Goal: Task Accomplishment & Management: Use online tool/utility

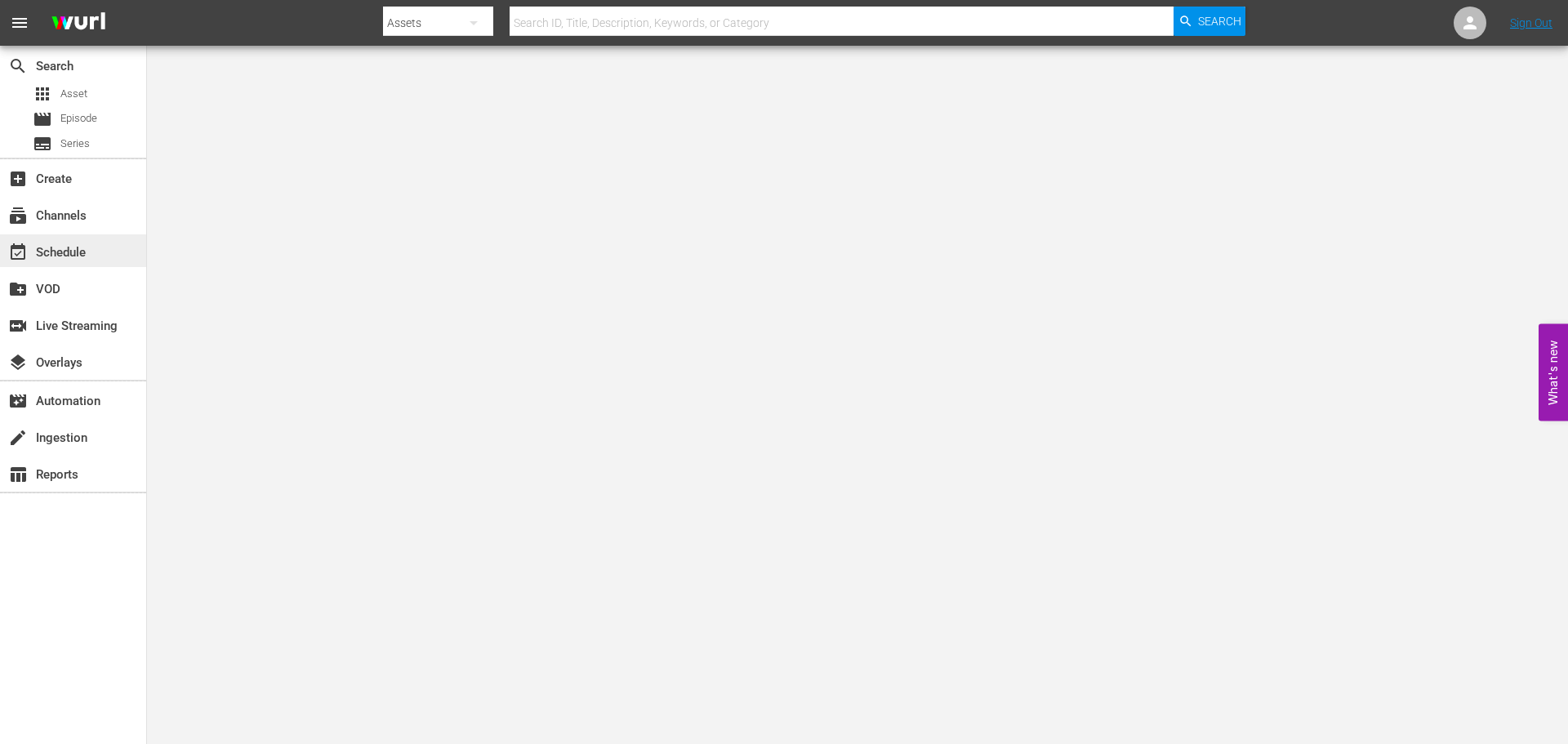
click at [52, 251] on div "event_available Schedule" at bounding box center [46, 250] width 92 height 15
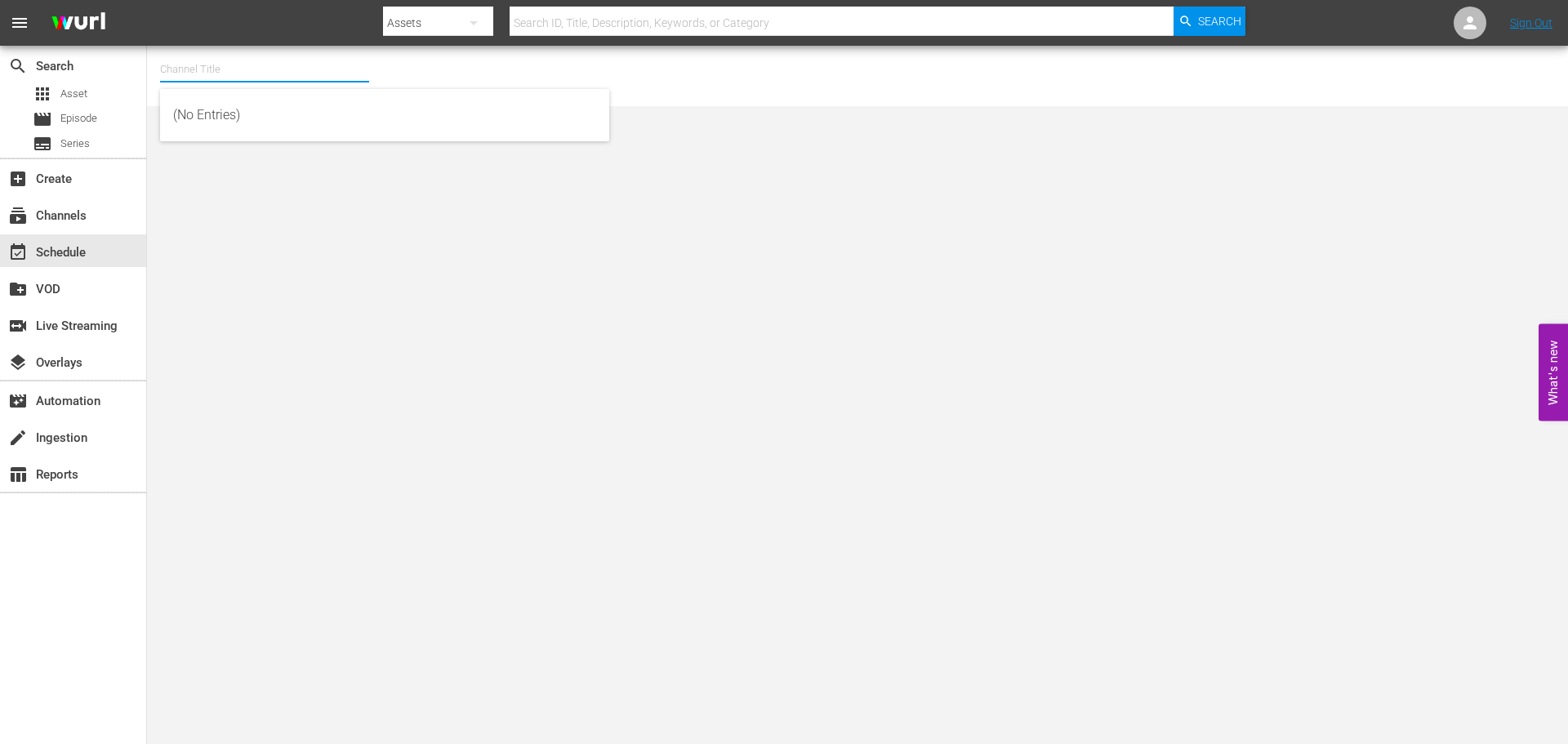
click at [244, 63] on input "text" at bounding box center [265, 69] width 209 height 39
click at [229, 112] on div "Acorn (1976 - amc_networks_acorntvmysteries_1)" at bounding box center [384, 115] width 423 height 39
type input "Acorn (1976 - amc_networks_acorntvmysteries_1)"
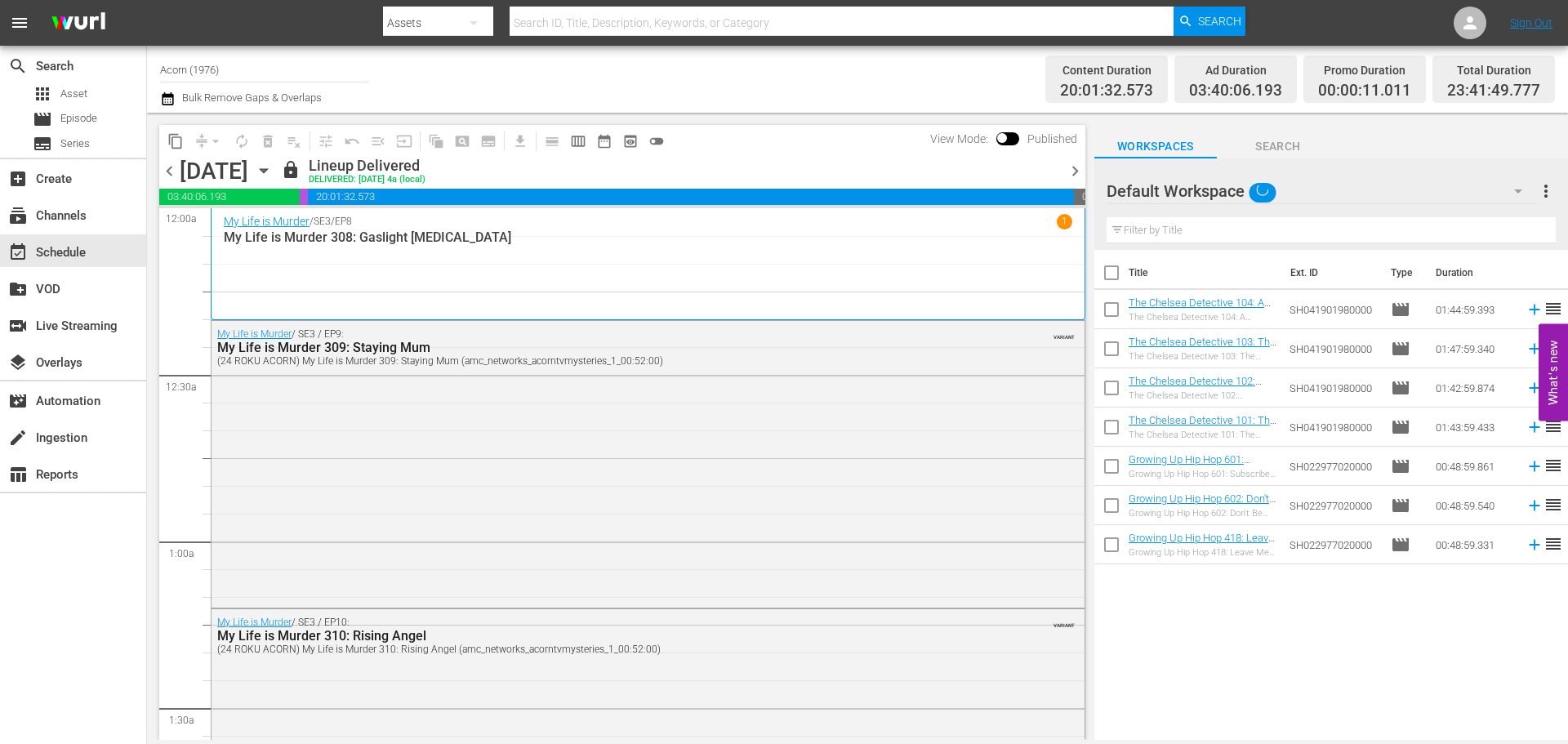
click at [272, 163] on icon "button" at bounding box center [264, 171] width 18 height 18
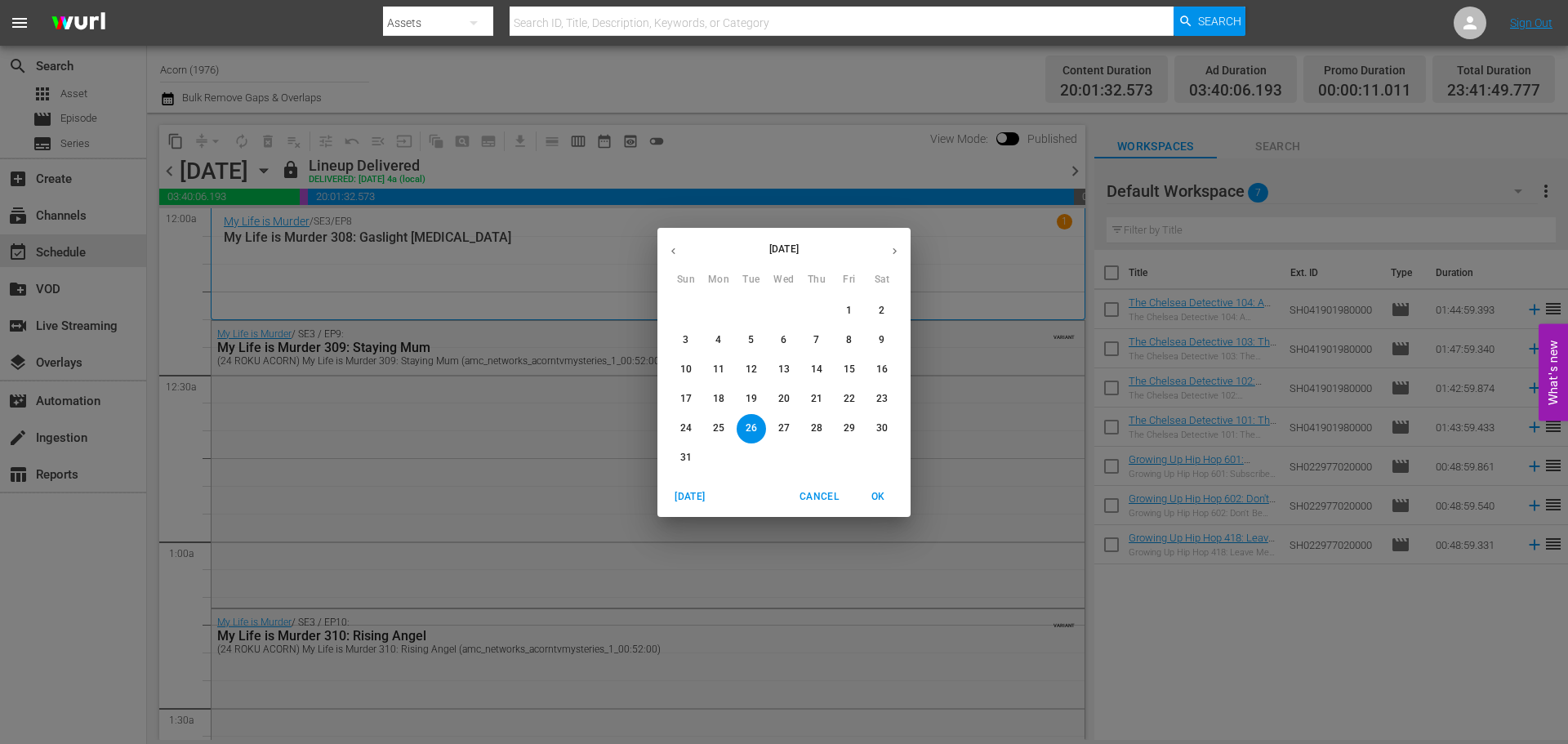
click at [889, 257] on icon "button" at bounding box center [894, 250] width 12 height 12
click at [724, 332] on button "8" at bounding box center [719, 340] width 29 height 29
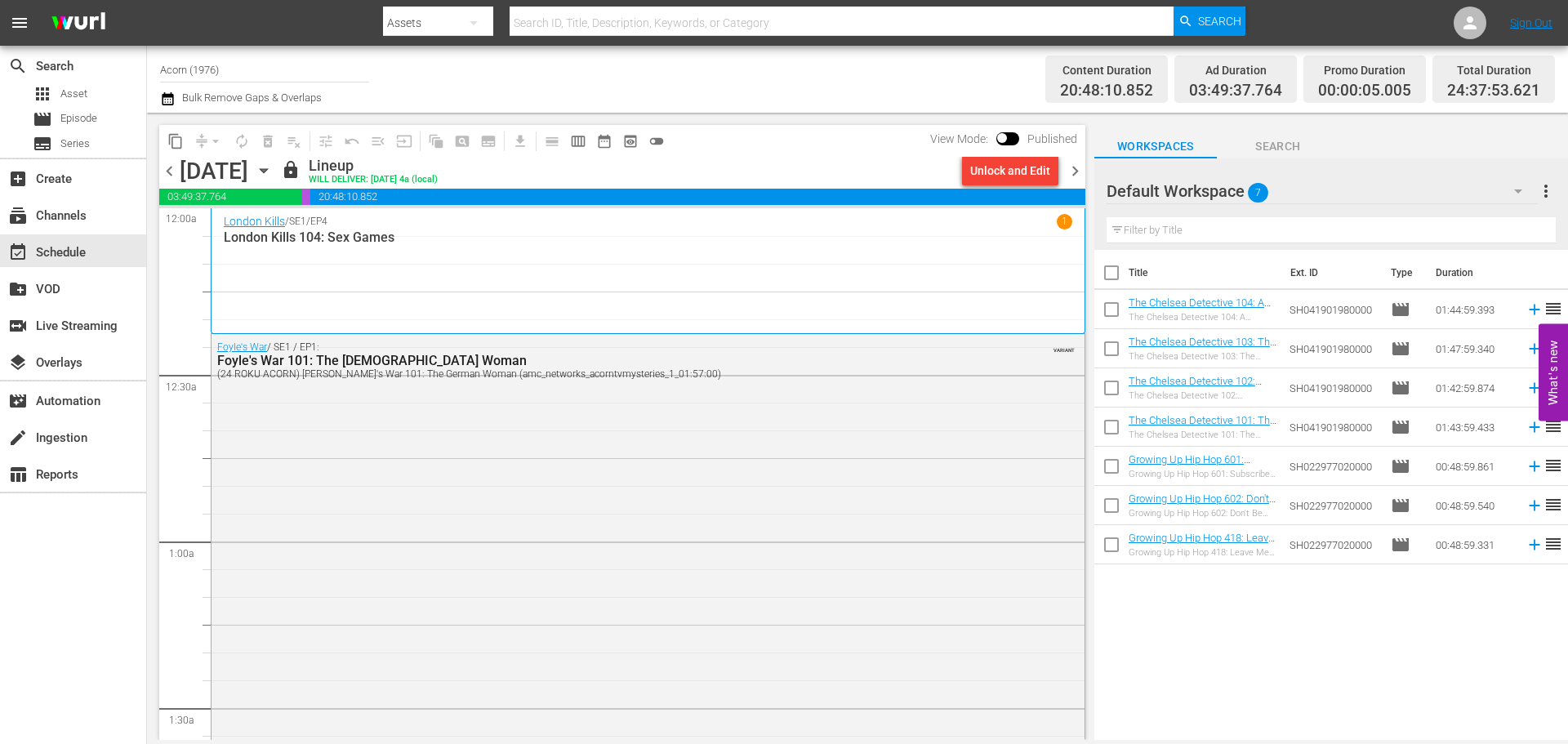
click at [377, 291] on div "London Kills / SE1 / EP4 1 London Kills 104: Sex Games" at bounding box center [647, 271] width 848 height 114
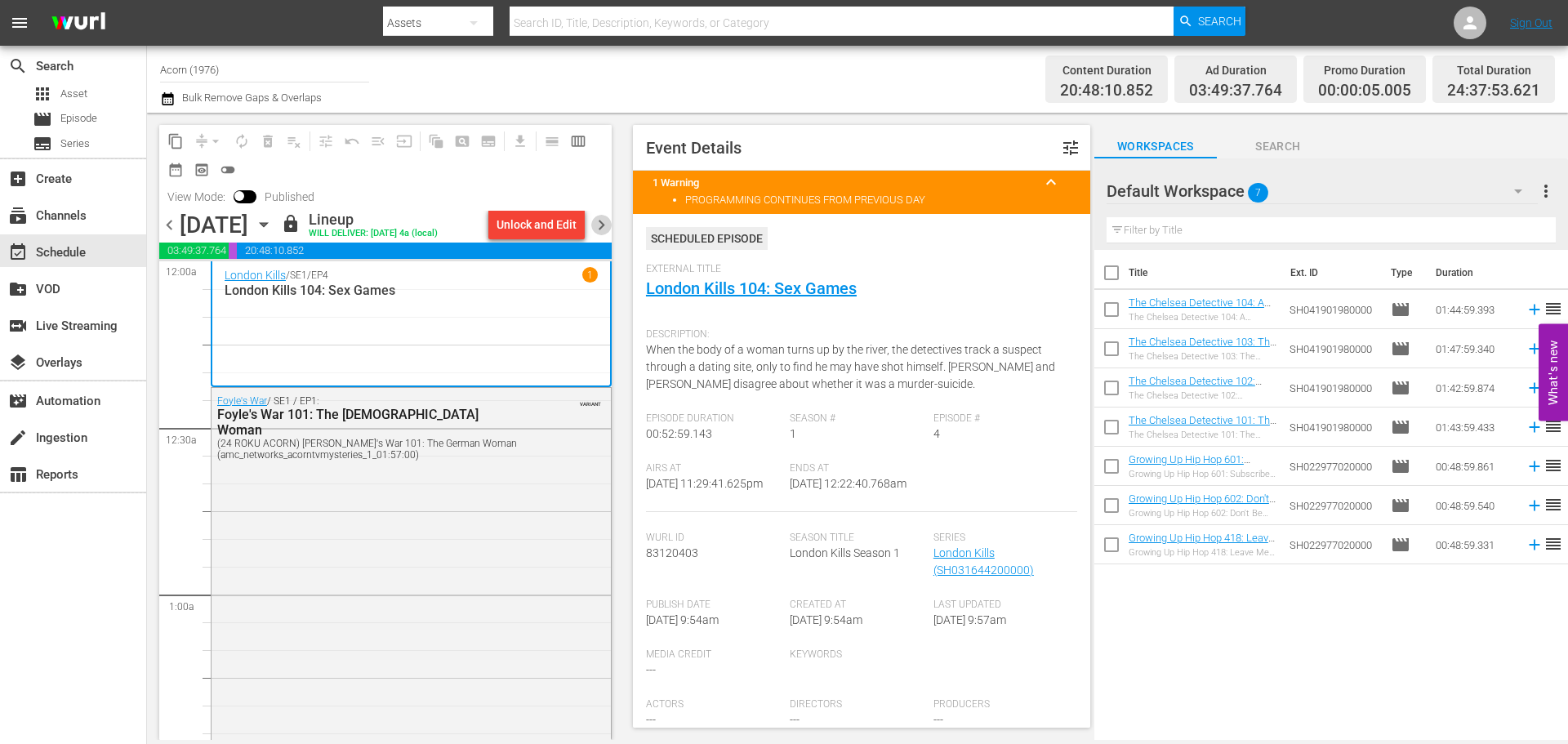
click at [606, 220] on span "chevron_right" at bounding box center [602, 225] width 20 height 20
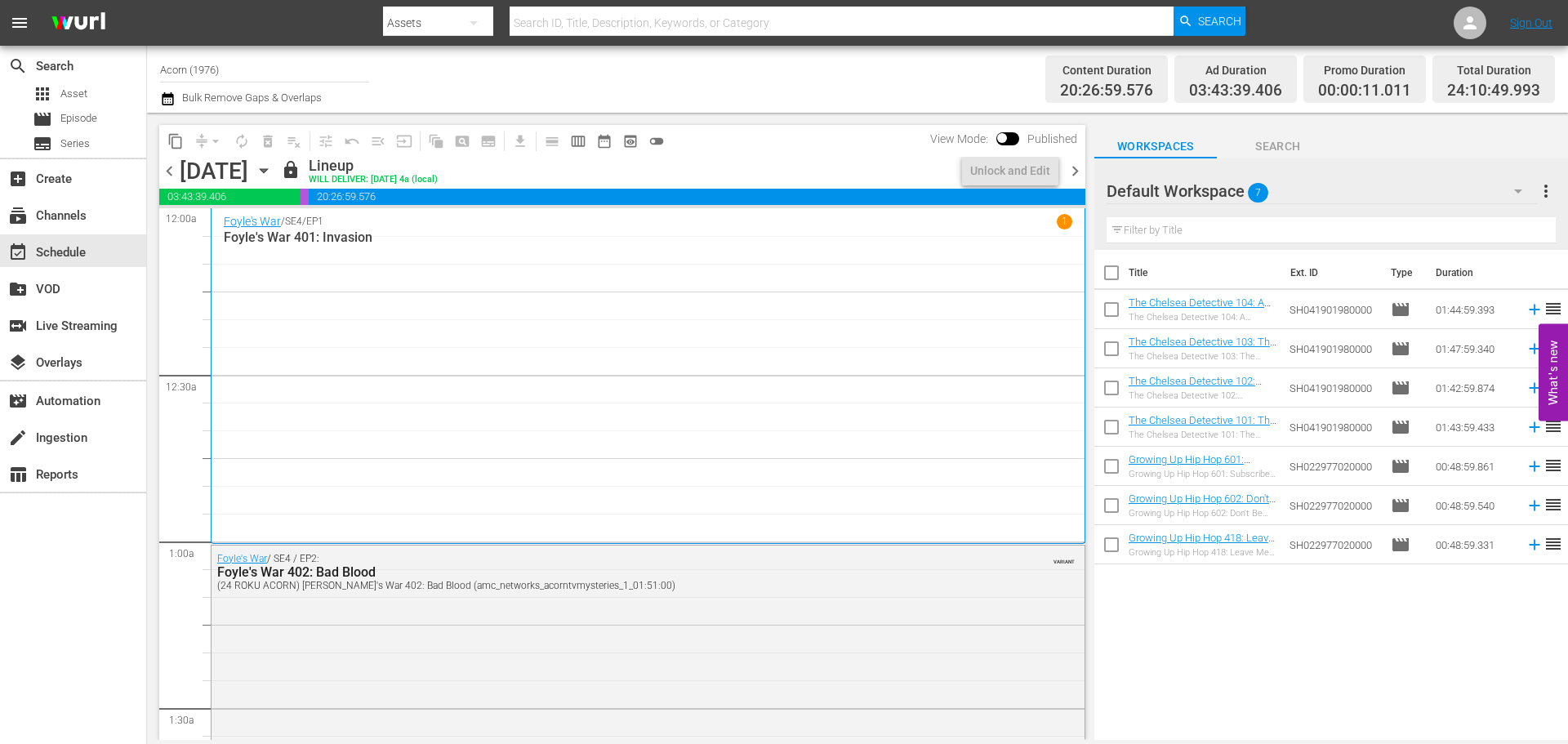
click at [420, 268] on div "Foyle's War / SE4 / EP1 1 Foyle's War 401: Invasion" at bounding box center [647, 376] width 848 height 325
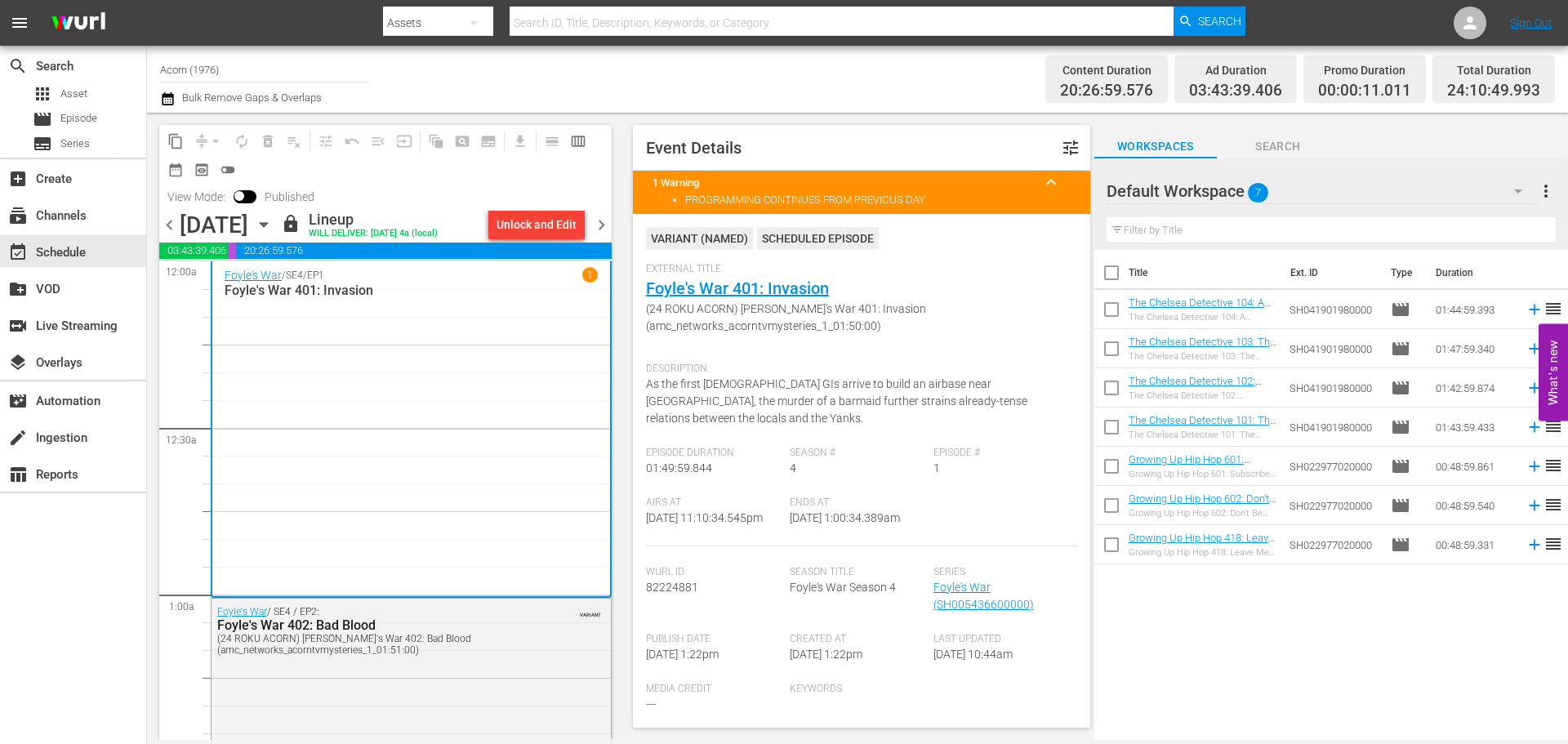
click at [397, 332] on div "Foyle's War / SE4 / EP1 1 Foyle's War 401: Invasion" at bounding box center [411, 428] width 373 height 324
click at [602, 216] on span "chevron_right" at bounding box center [602, 225] width 20 height 20
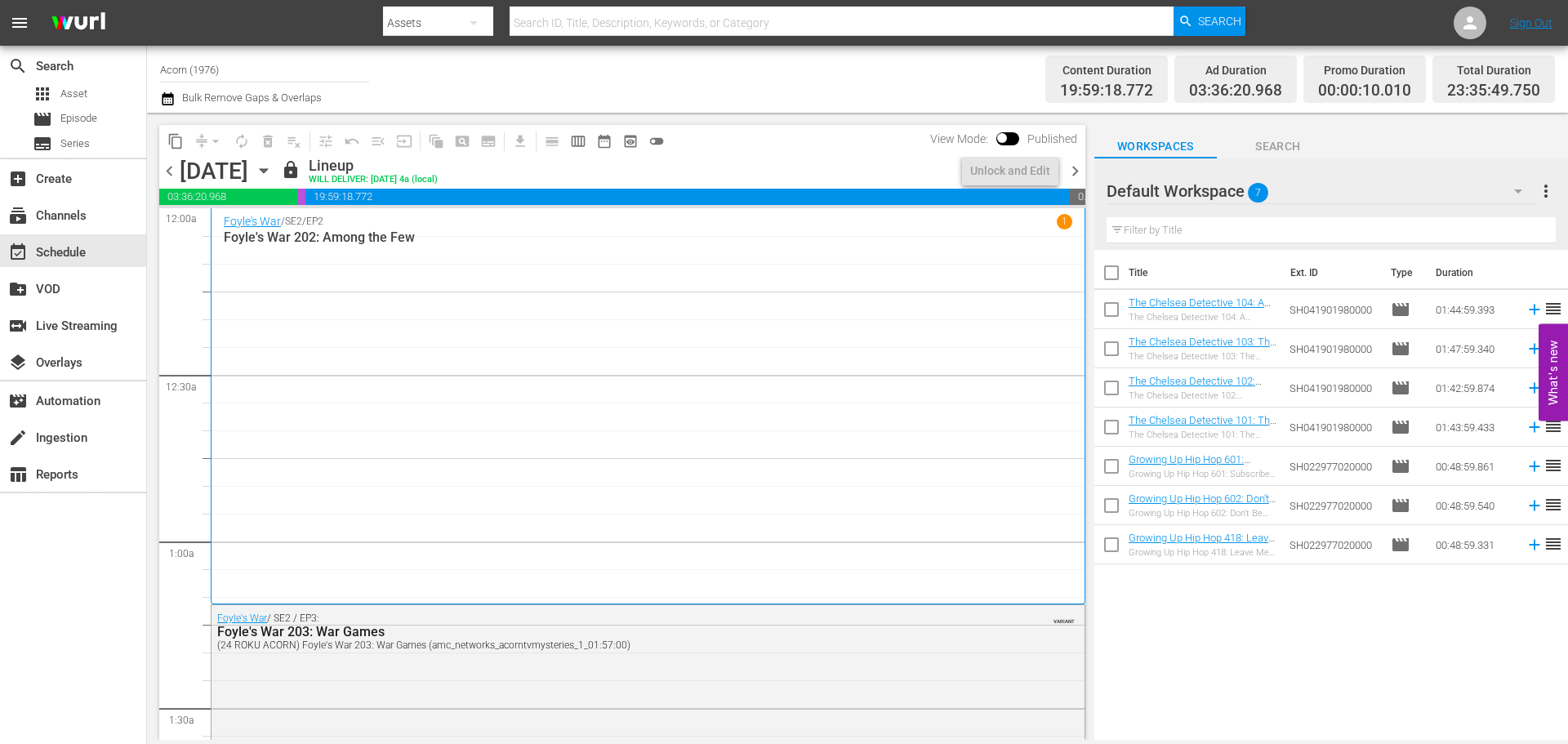
click at [335, 306] on div "Foyle's War / SE2 / EP2 1 Foyle's War 202: Among the Few" at bounding box center [647, 405] width 848 height 384
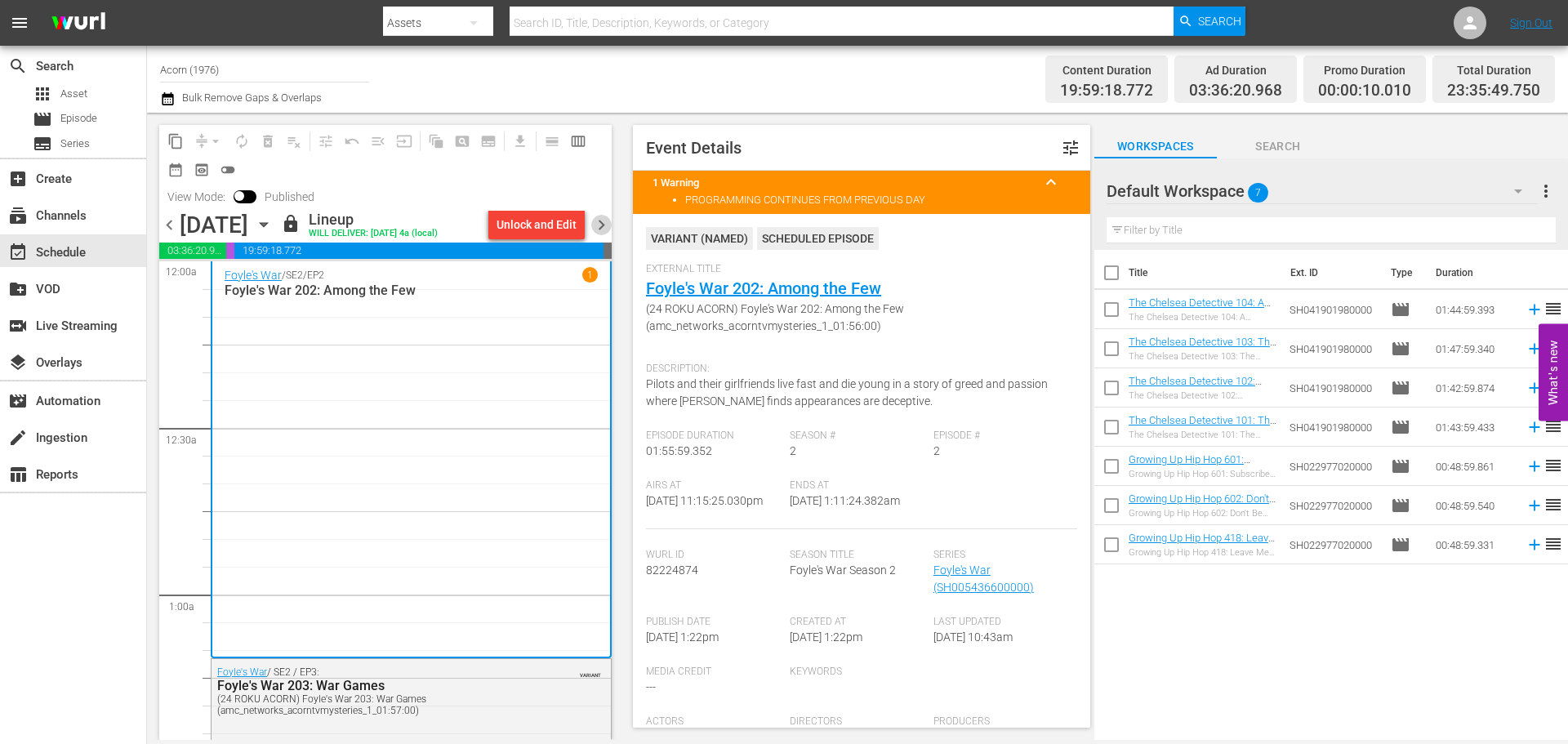
click at [601, 229] on span "chevron_right" at bounding box center [602, 225] width 20 height 20
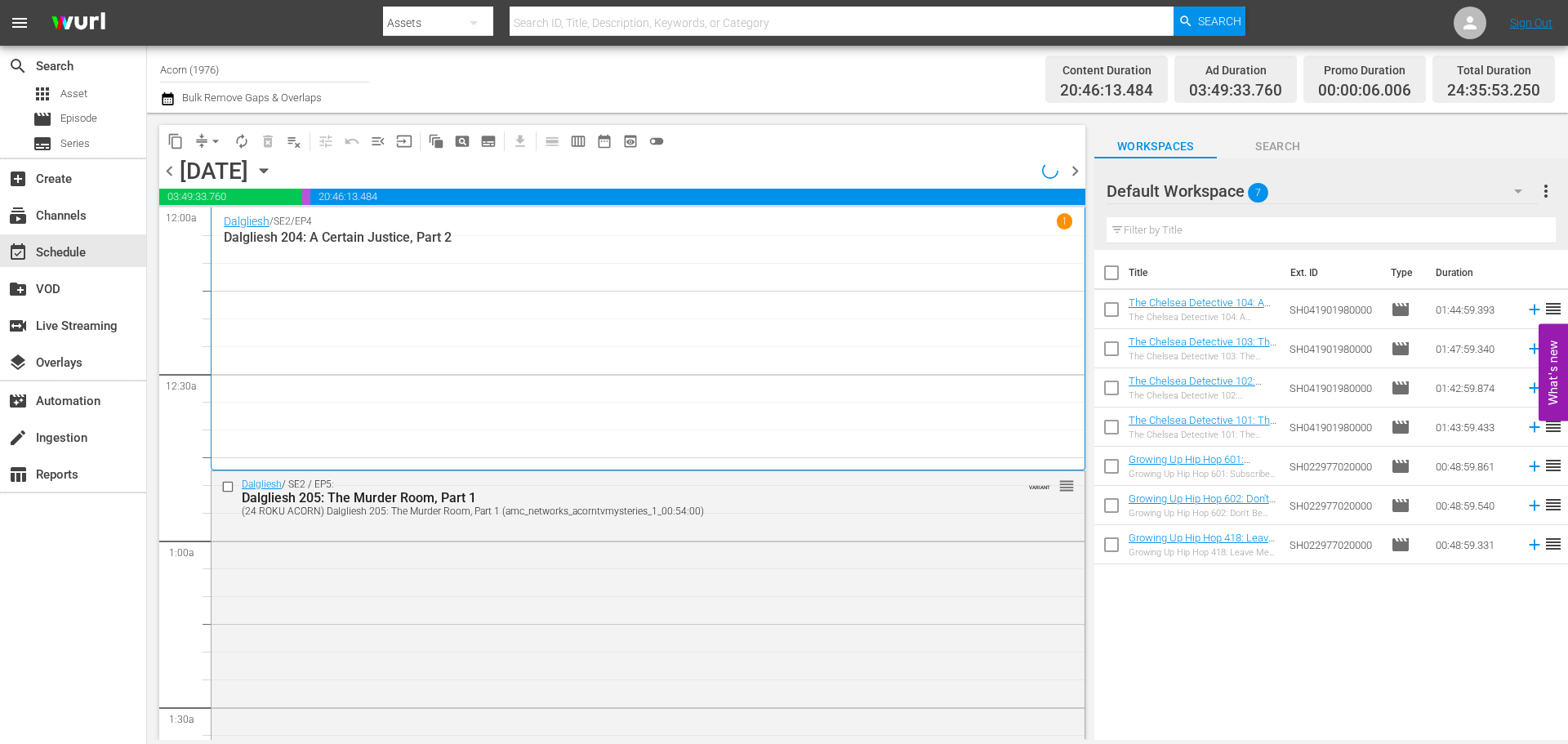
click at [257, 264] on div "Dalgliesh / SE2 / EP4 1 Dalgliesh 204: A Certain Justice, Part 2" at bounding box center [647, 338] width 848 height 250
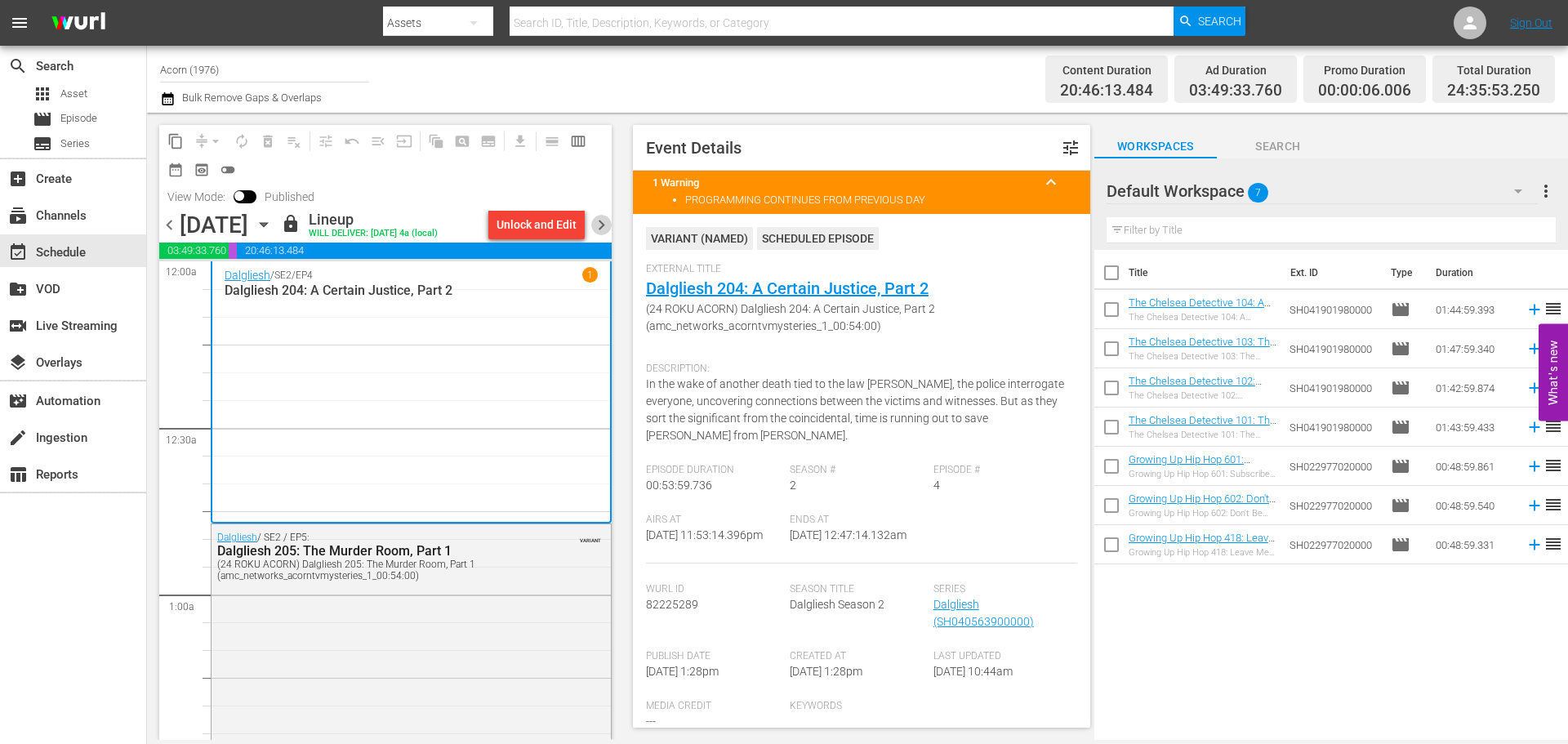
click at [602, 234] on span "chevron_right" at bounding box center [602, 225] width 20 height 20
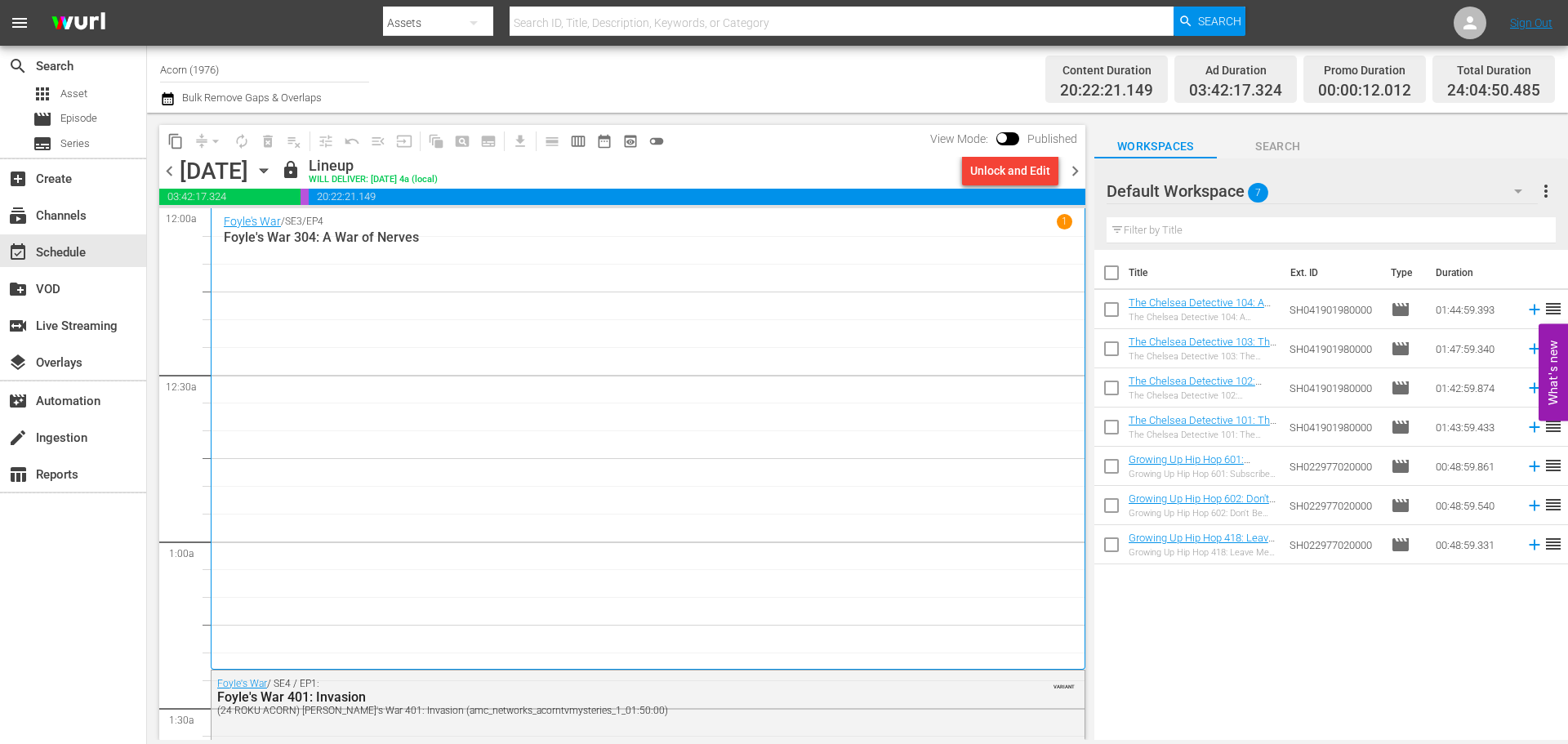
click at [370, 301] on div "Foyle's War / SE3 / EP4 1 Foyle's War 304: A War of Nerves" at bounding box center [647, 439] width 848 height 450
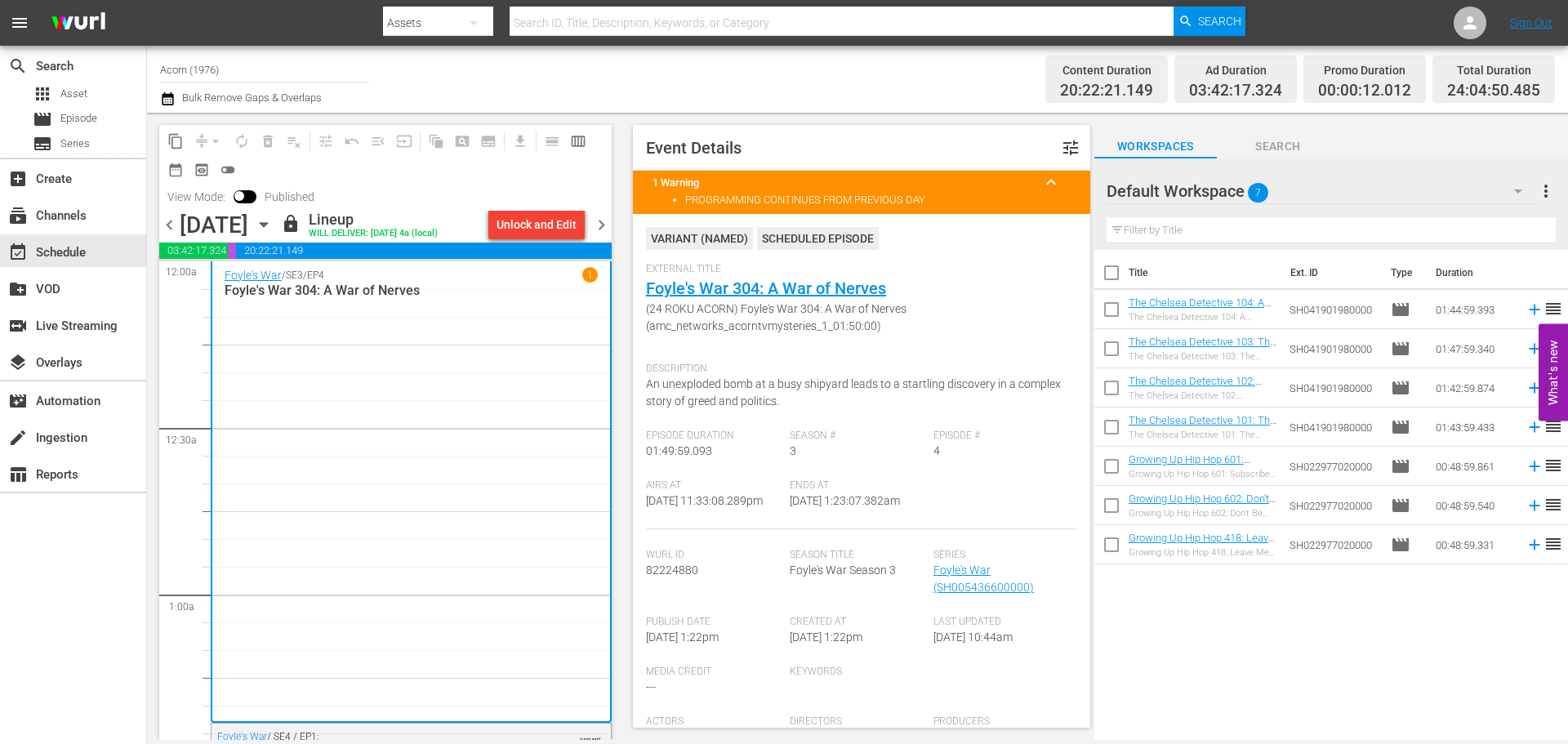
click at [600, 228] on span "chevron_right" at bounding box center [602, 225] width 20 height 20
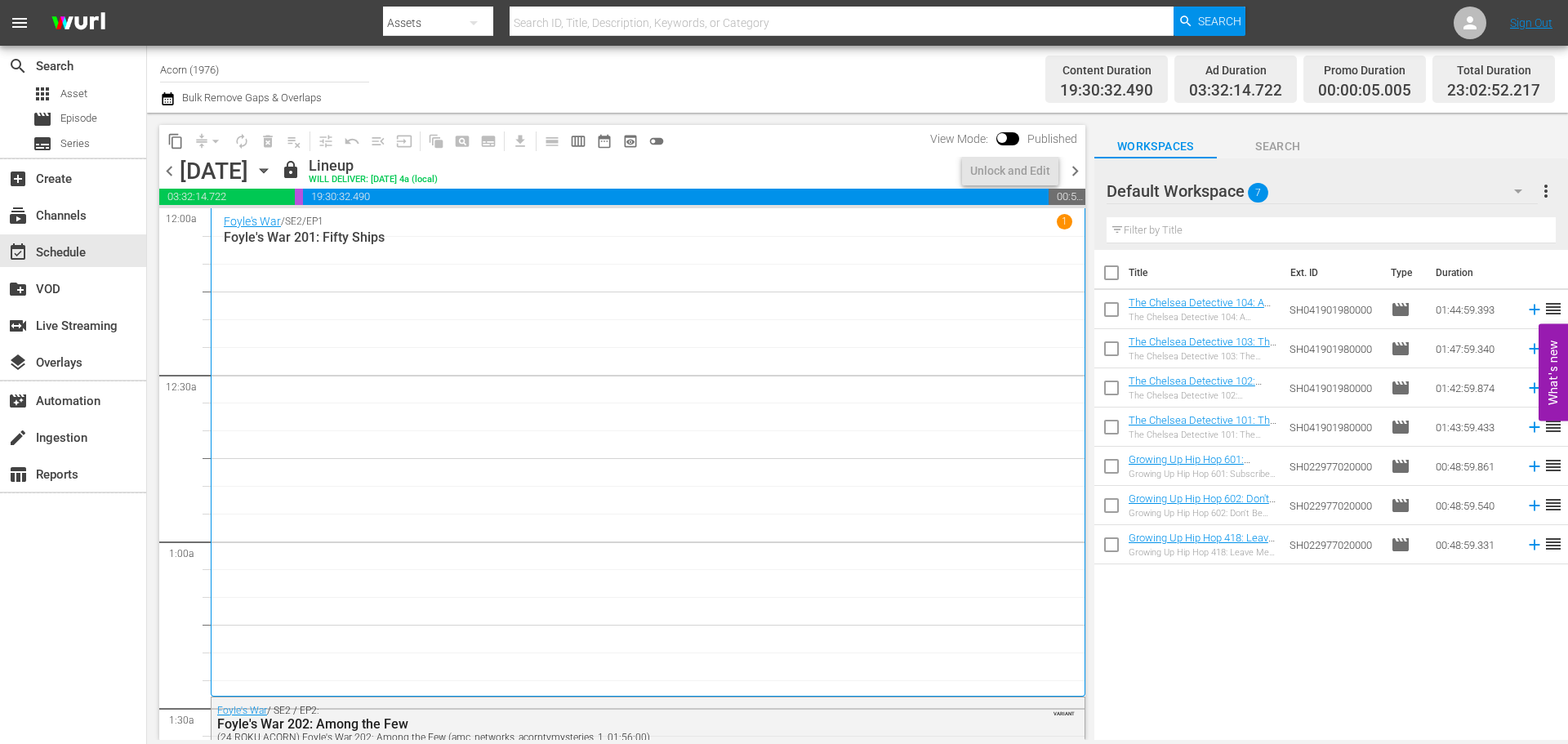
click at [419, 269] on div "Foyle's War / SE2 / EP1 1 Foyle's War 201: Fifty Ships" at bounding box center [647, 451] width 848 height 476
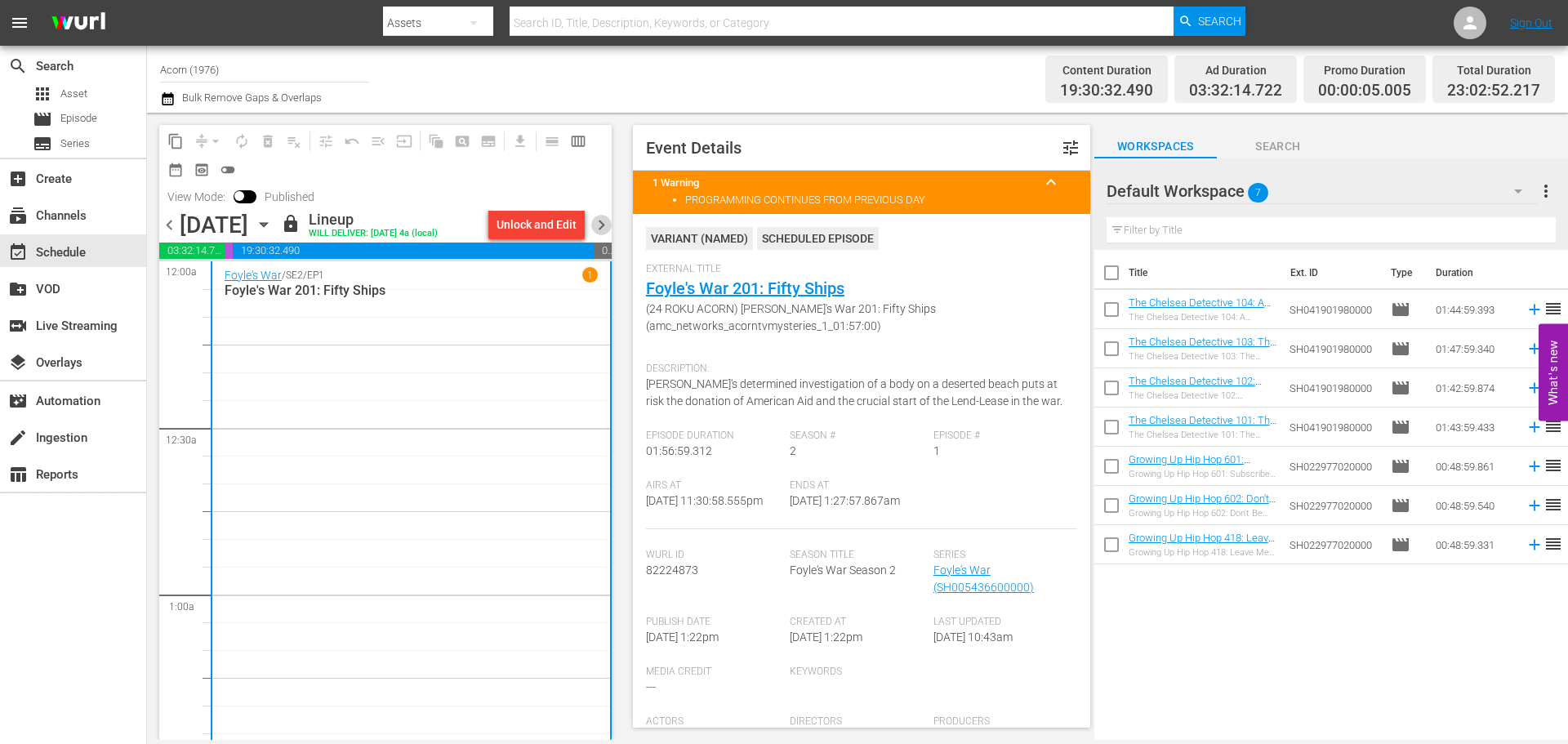
click at [593, 228] on span "chevron_right" at bounding box center [602, 225] width 20 height 20
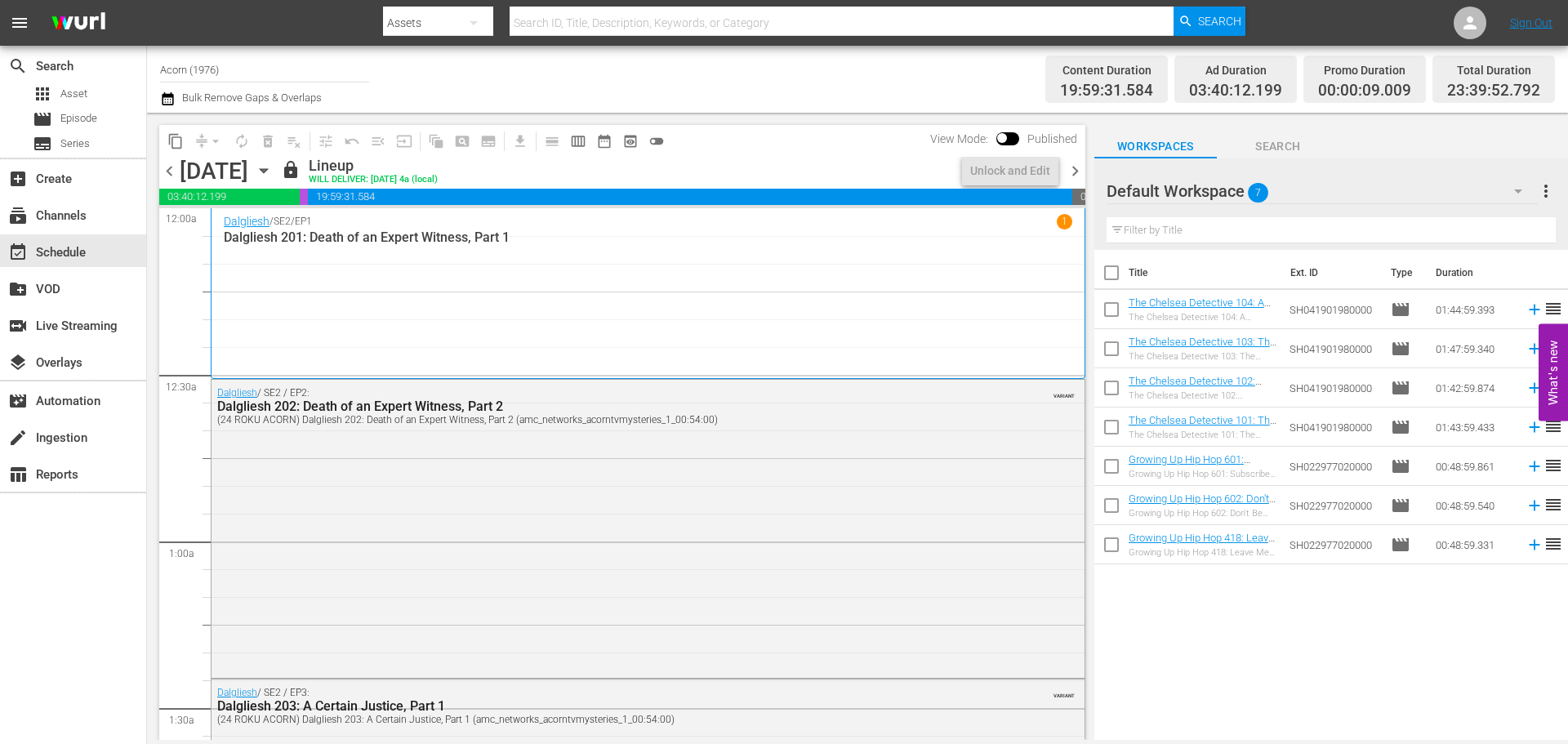
click at [370, 288] on div "Dalgliesh / SE2 / EP1 1 Dalgliesh 201: Death of an Expert Witness, Part 1" at bounding box center [647, 294] width 848 height 160
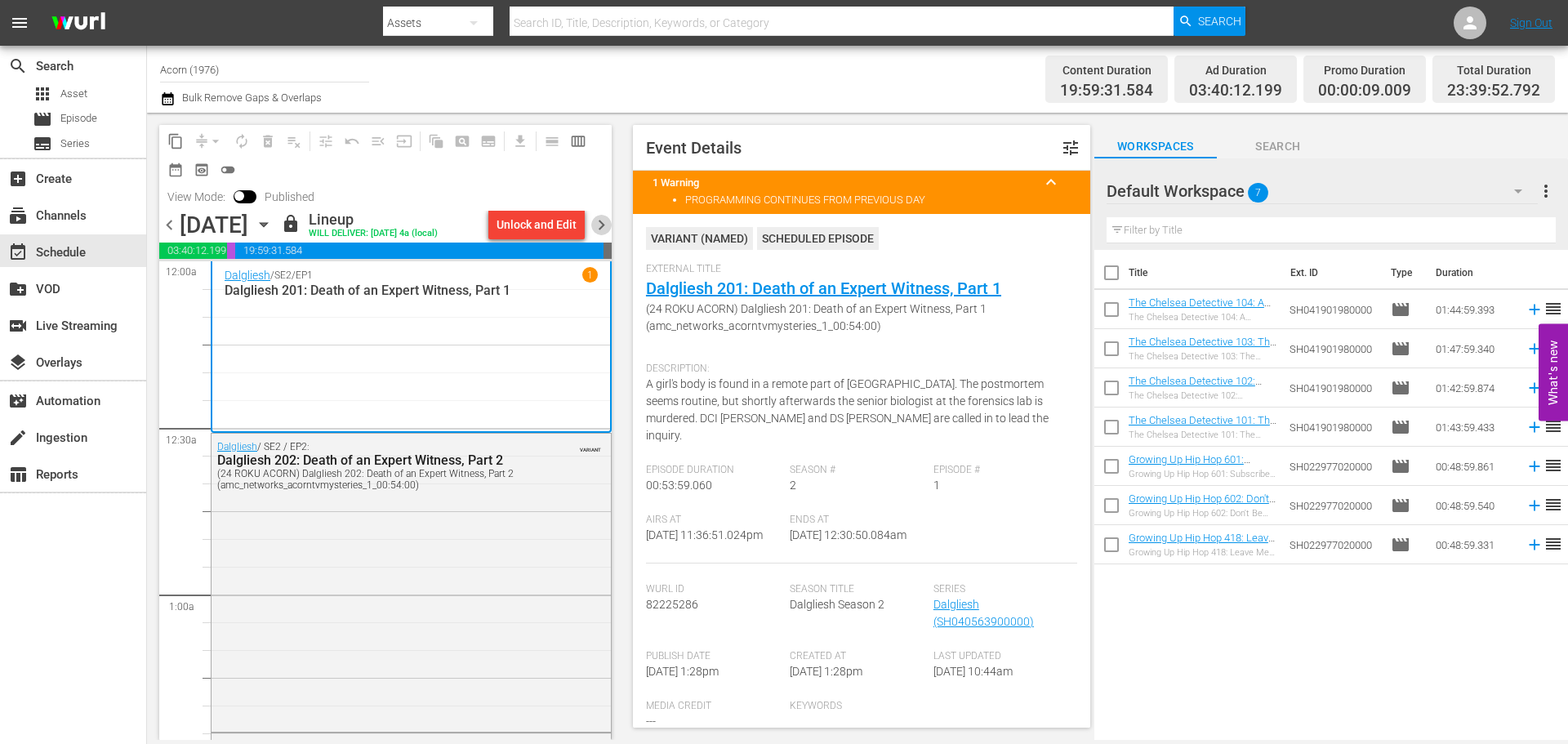
click at [599, 221] on span "chevron_right" at bounding box center [602, 225] width 20 height 20
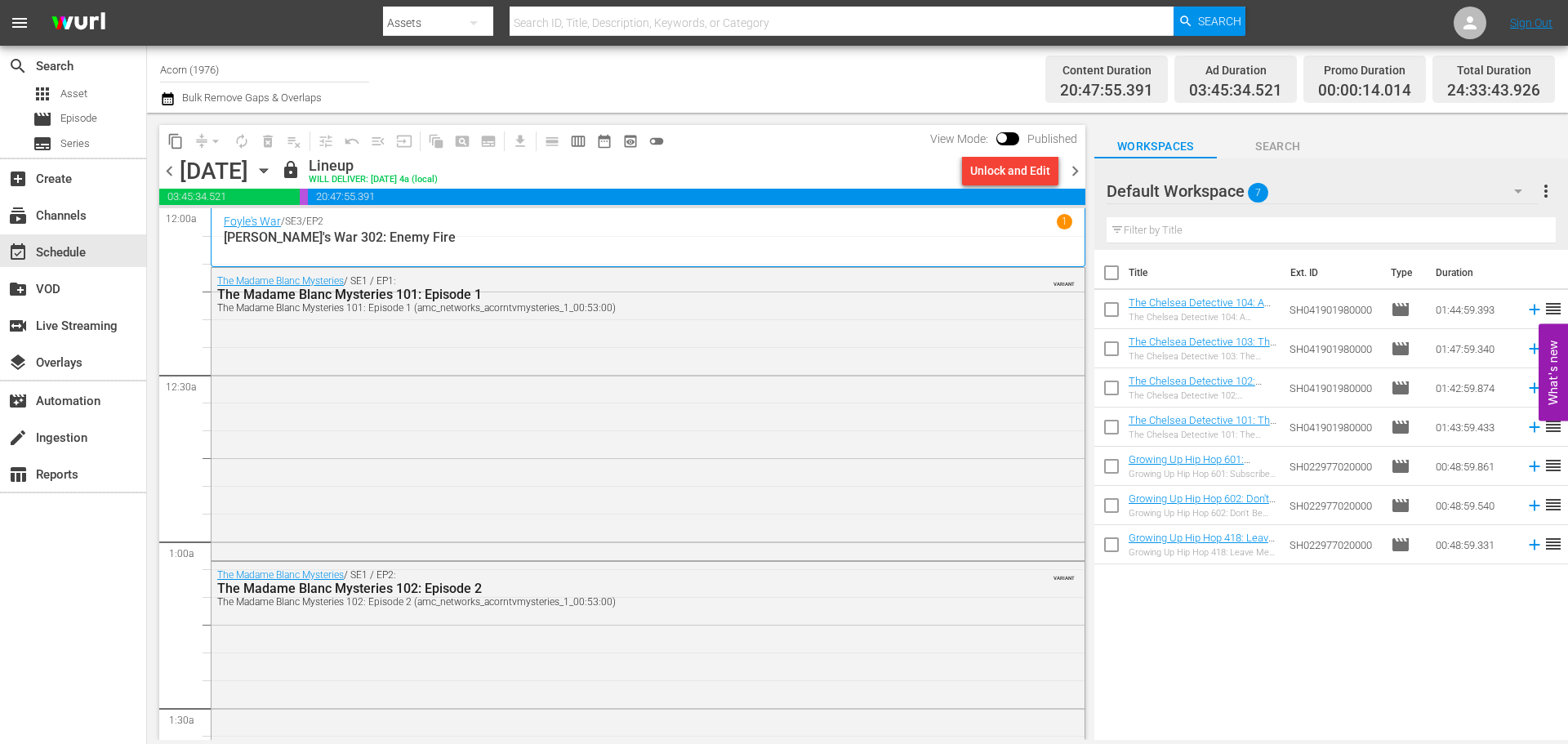
click at [581, 243] on p "[PERSON_NAME]'s War 302: Enemy Fire" at bounding box center [647, 237] width 848 height 16
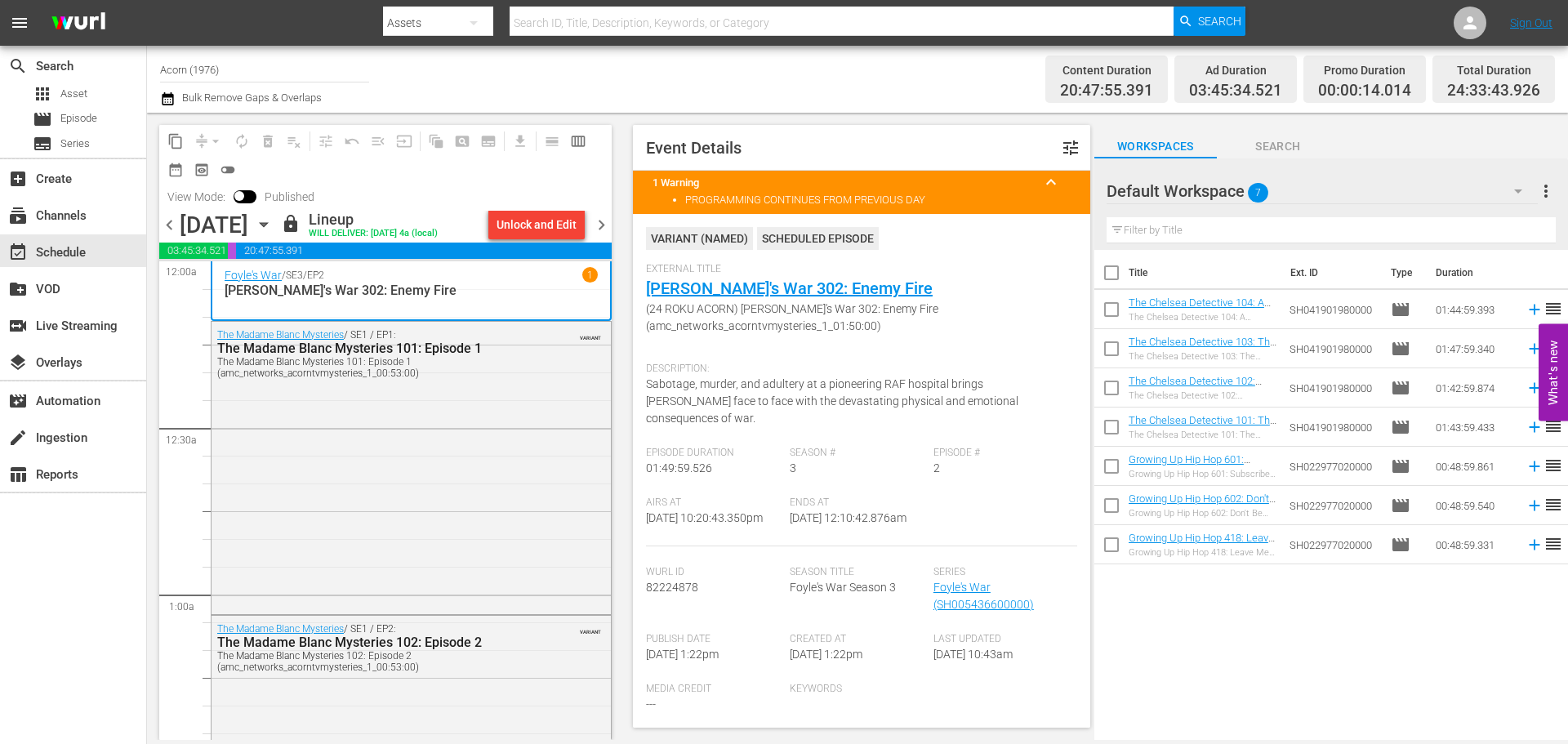
click at [609, 225] on span "chevron_right" at bounding box center [602, 225] width 20 height 20
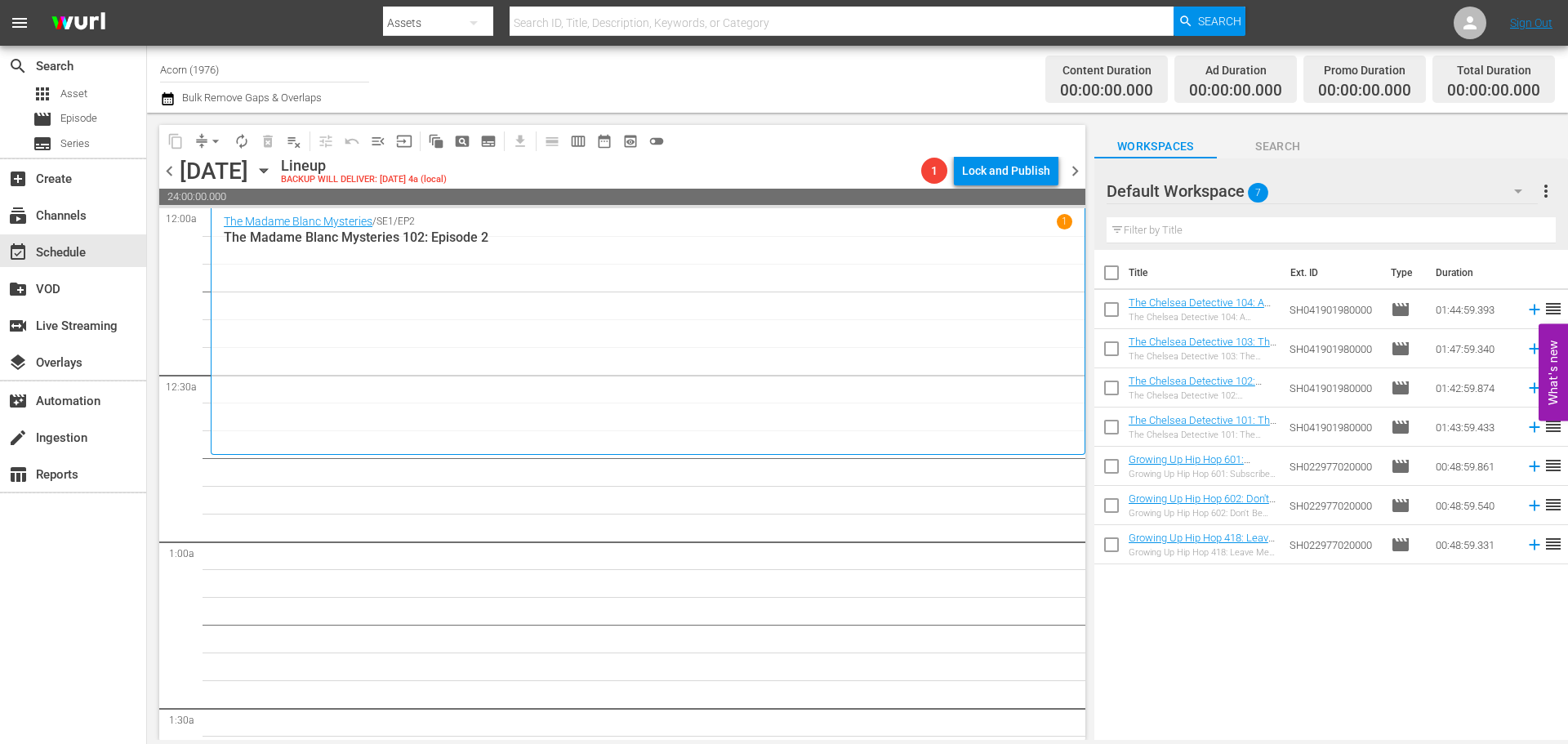
click at [370, 296] on div "The Madame Blanc Mysteries / SE1 / EP2 1 The Madame Blanc Mysteries 102: Episod…" at bounding box center [647, 331] width 848 height 235
